Goal: Transaction & Acquisition: Purchase product/service

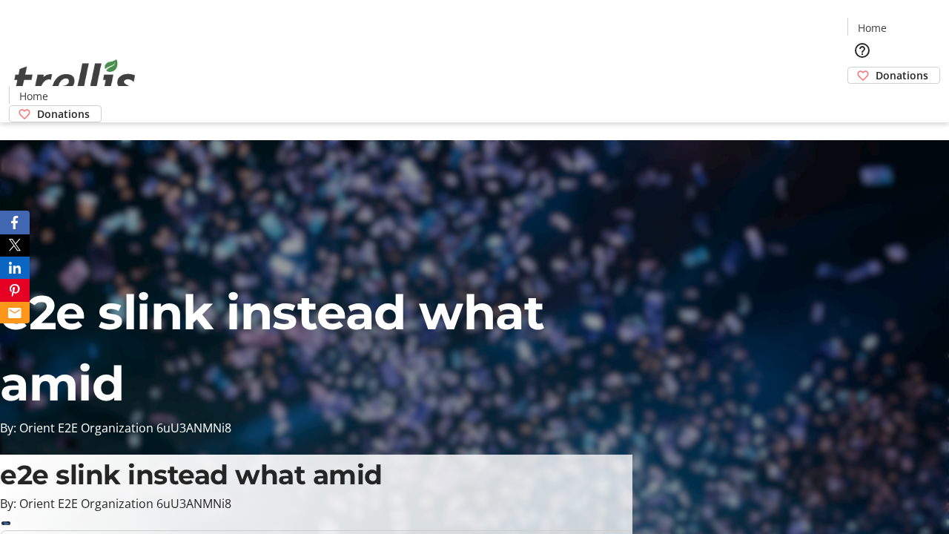
click at [875, 67] on span "Donations" at bounding box center [901, 75] width 53 height 16
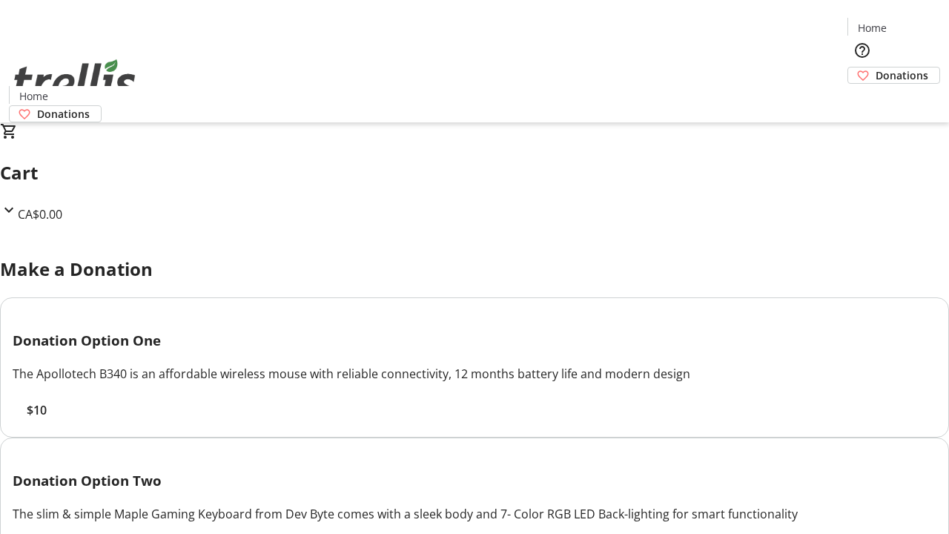
click at [47, 419] on span "$10" at bounding box center [37, 410] width 20 height 18
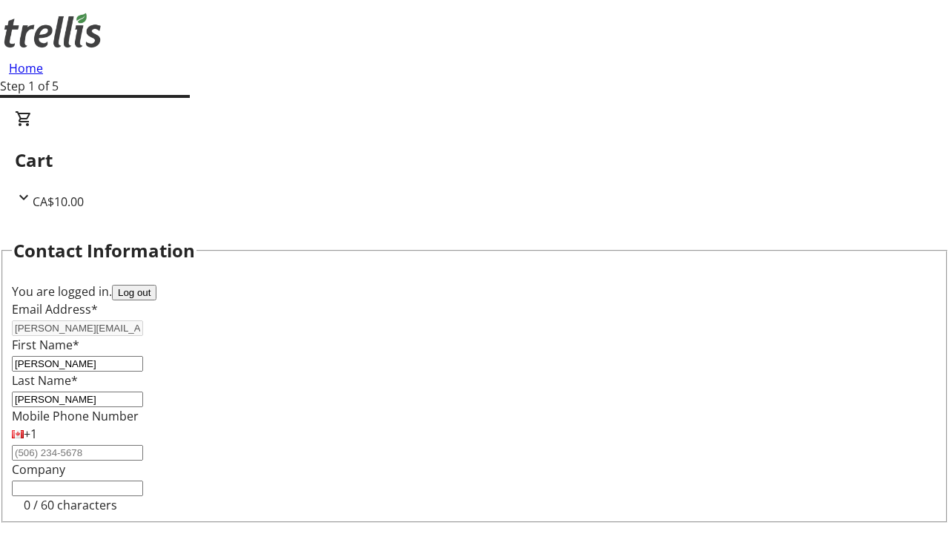
select select "CA"
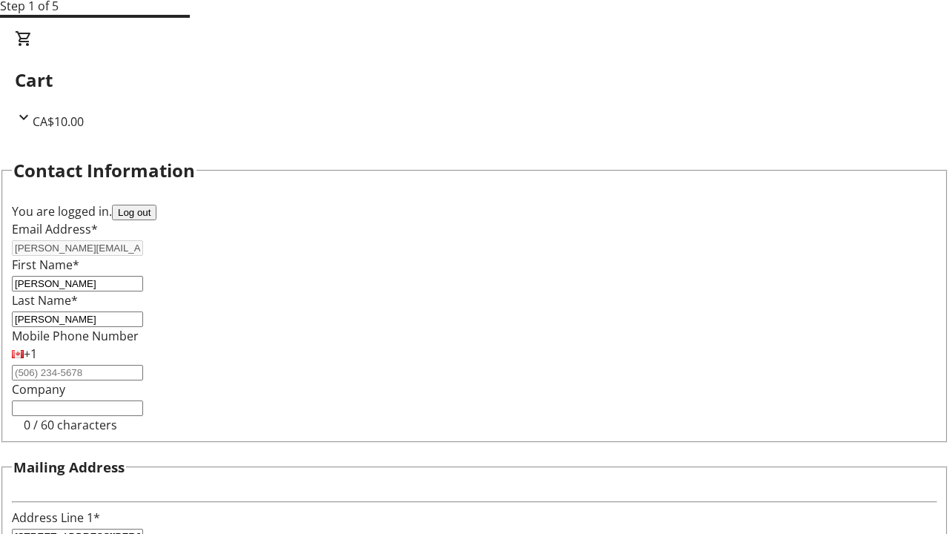
type input "[STREET_ADDRESS][PERSON_NAME]"
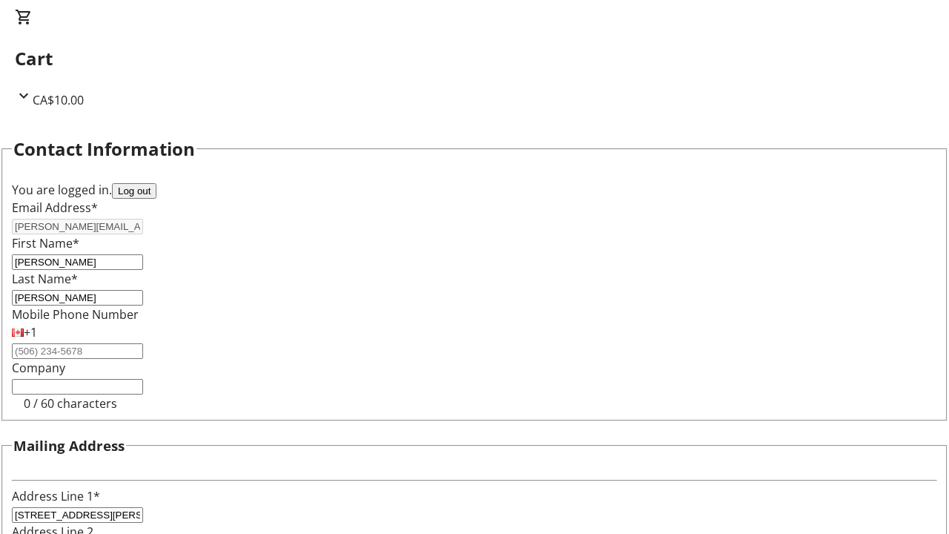
type input "Kelowna"
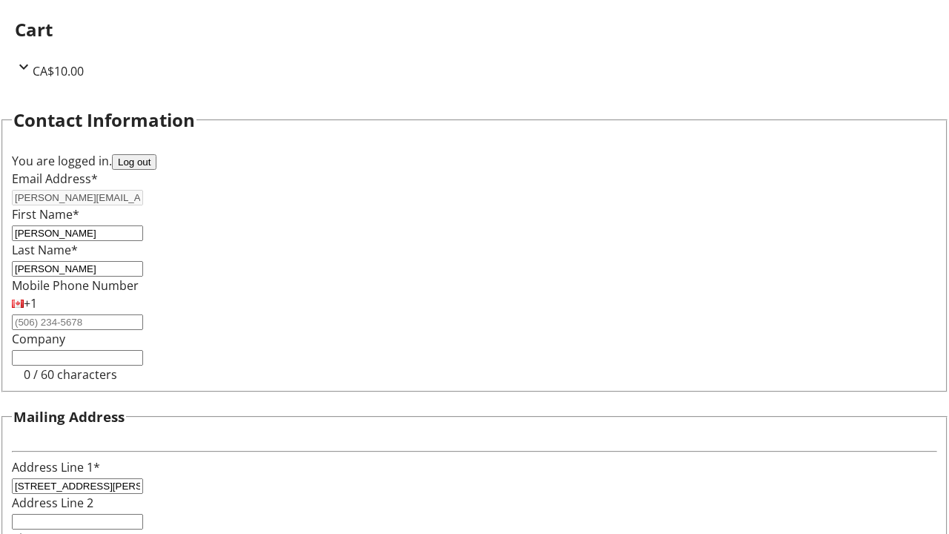
select select "BC"
type input "Kelowna"
type input "V1Y 0C2"
